Goal: Transaction & Acquisition: Purchase product/service

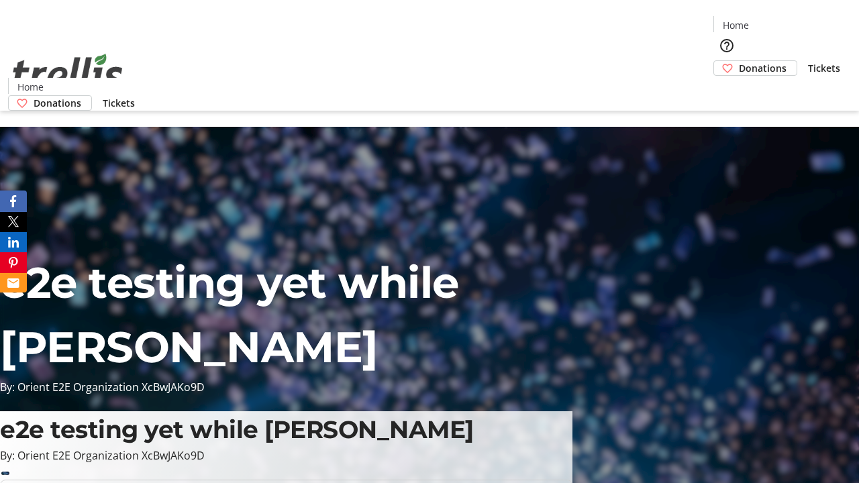
click at [808, 61] on span "Tickets" at bounding box center [824, 68] width 32 height 14
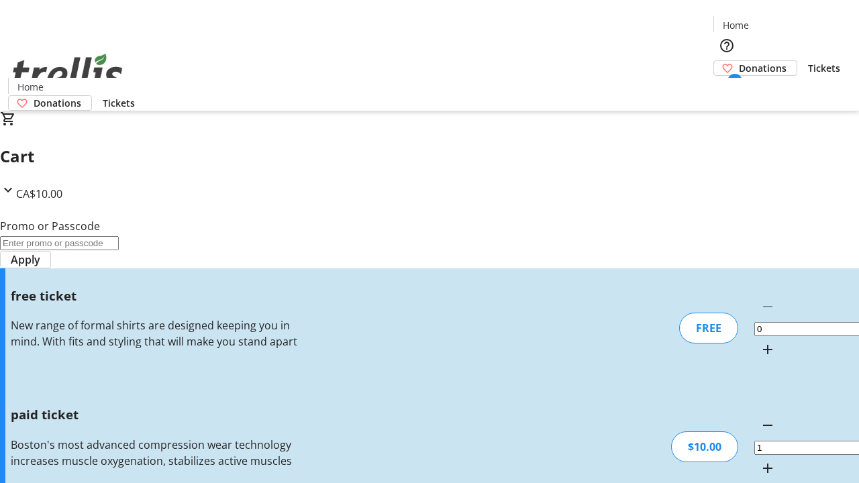
type input "FREE"
